Goal: Complete application form: Complete application form

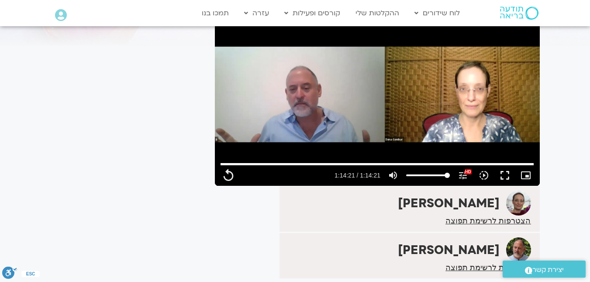
type input "4461.24267"
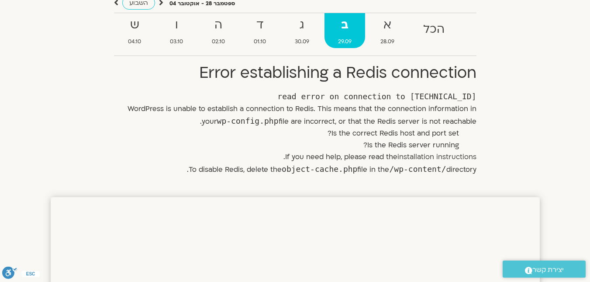
scroll to position [87, 0]
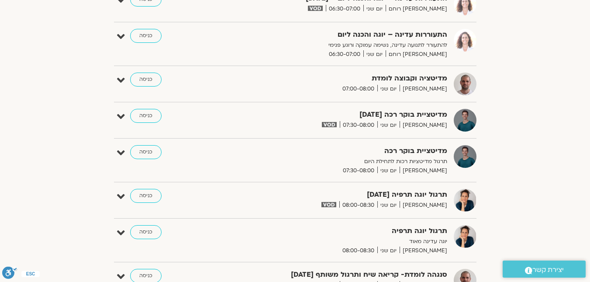
scroll to position [175, 0]
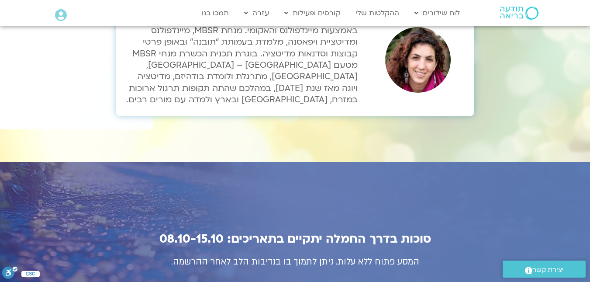
scroll to position [3102, 0]
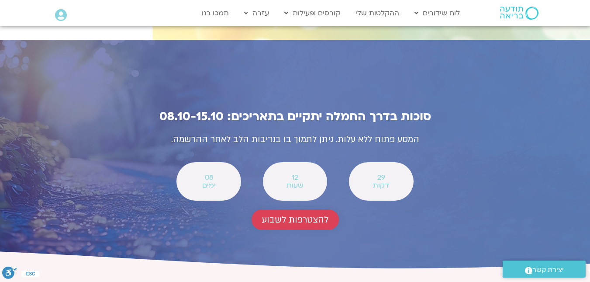
click at [298, 215] on span "להצטרפות לשבוע" at bounding box center [295, 220] width 66 height 10
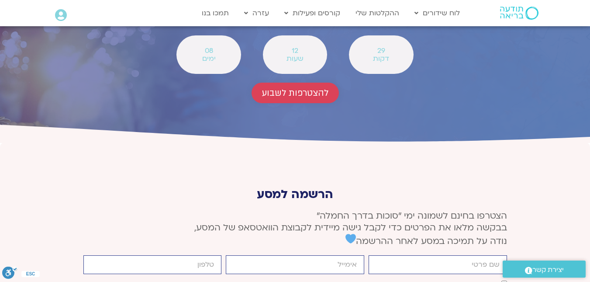
scroll to position [3234, 0]
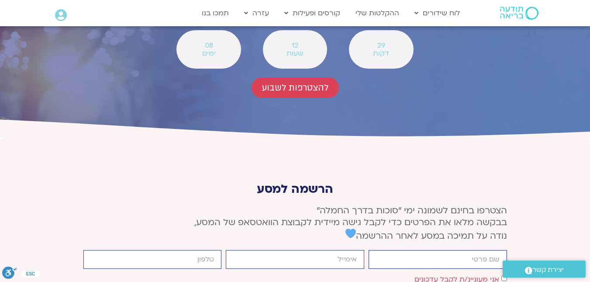
click at [413, 250] on input "firstname" at bounding box center [438, 259] width 139 height 19
type input "[PERSON_NAME]"
type input "[EMAIL_ADDRESS][DOMAIN_NAME]"
type input "0508225450"
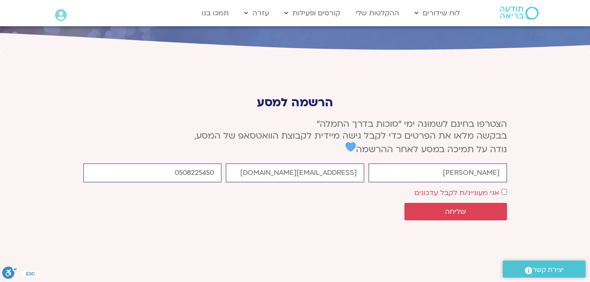
scroll to position [3322, 0]
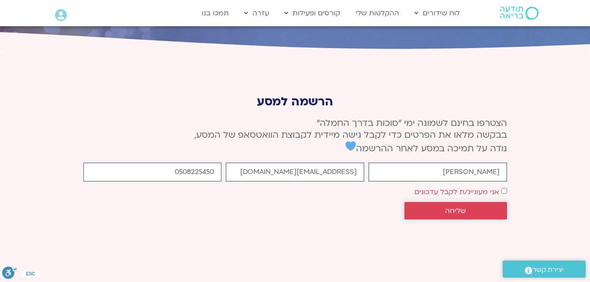
click at [452, 207] on span "שליחה" at bounding box center [455, 211] width 21 height 8
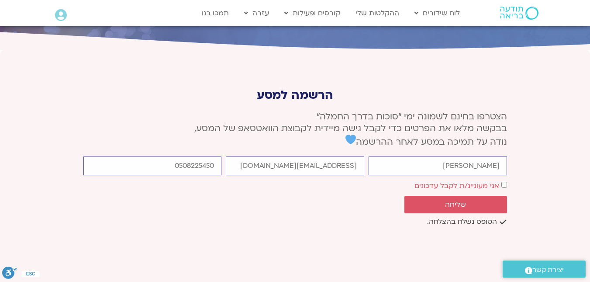
scroll to position [3316, 0]
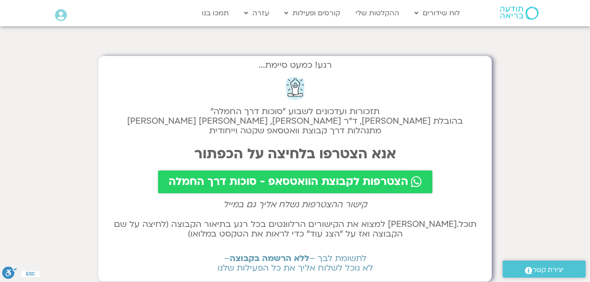
click at [312, 183] on span "הצטרפות לקבוצת הוואטסאפ - סוכות דרך החמלה" at bounding box center [289, 182] width 240 height 12
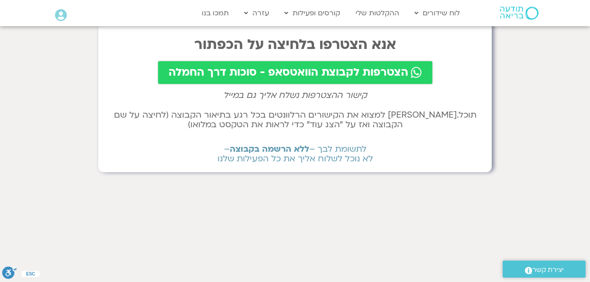
scroll to position [175, 0]
